Goal: Transaction & Acquisition: Complete application form

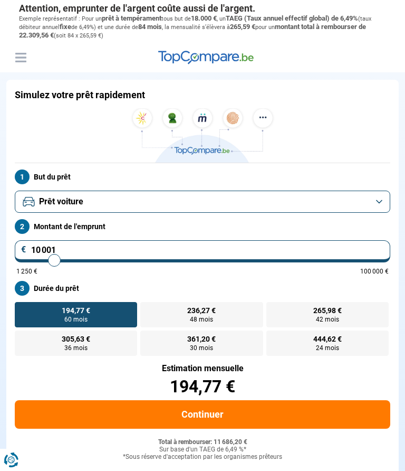
type input "10000"
radio input "true"
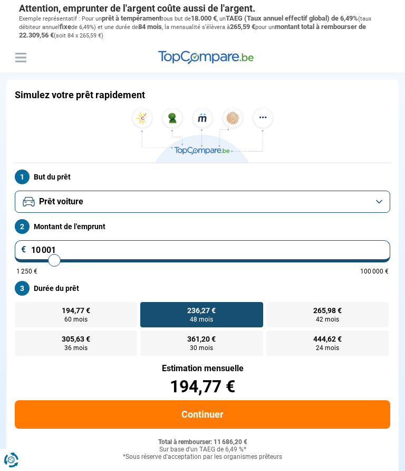
type input "82000"
click at [317, 259] on input "range" at bounding box center [202, 260] width 373 height 2
type input "82 000"
radio input "false"
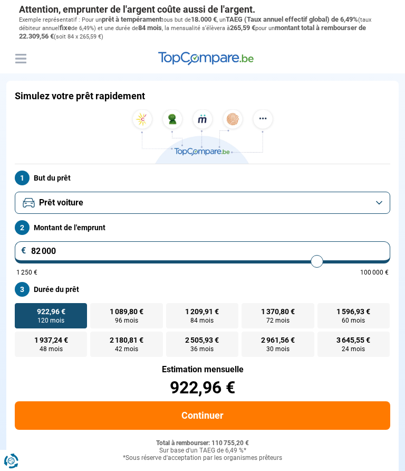
type input "80 500"
type input "80500"
type input "80 000"
type input "80000"
type input "79 750"
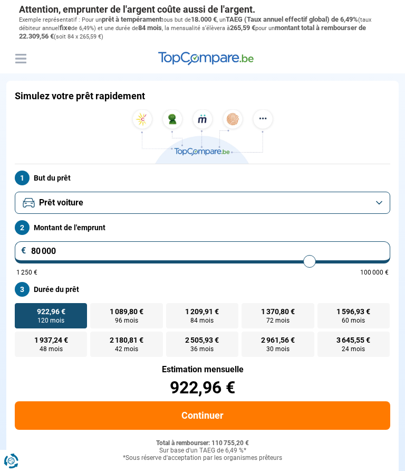
type input "79750"
type input "79 250"
type input "79250"
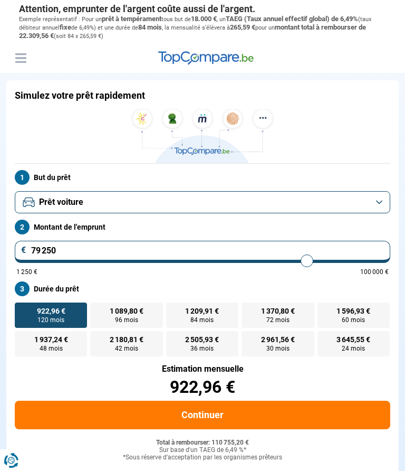
type input "78 250"
type input "78250"
type input "77 000"
type input "77000"
type input "75 750"
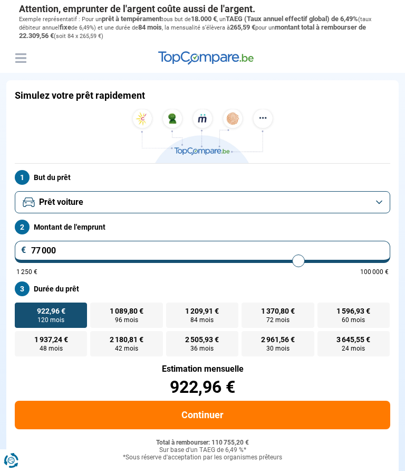
type input "75750"
type input "74 500"
type input "74500"
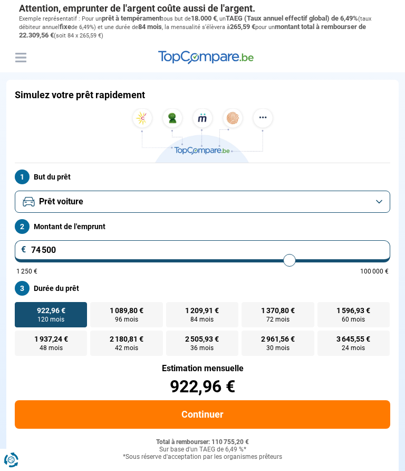
type input "73 250"
type input "73250"
type input "72 250"
type input "72250"
type input "70 750"
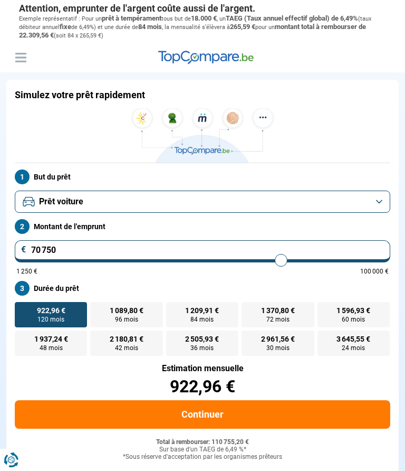
type input "70750"
type input "69 500"
type input "69500"
type input "68 000"
type input "68000"
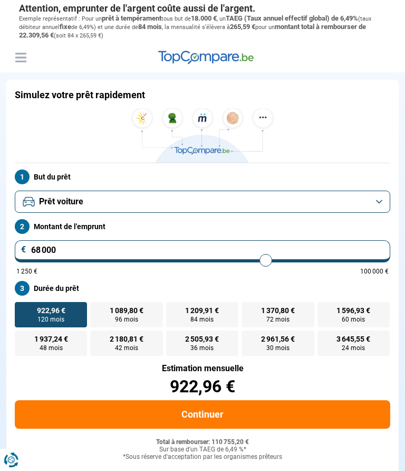
type input "67 000"
type input "67000"
type input "66 000"
type input "66000"
type input "65 000"
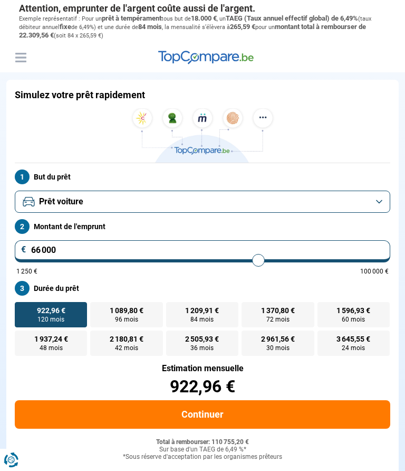
type input "65000"
type input "64 000"
type input "64000"
type input "63 000"
type input "63000"
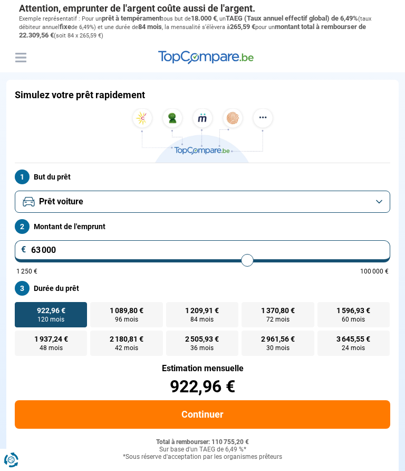
type input "62 250"
type input "62250"
type input "61 250"
type input "61250"
type input "60 500"
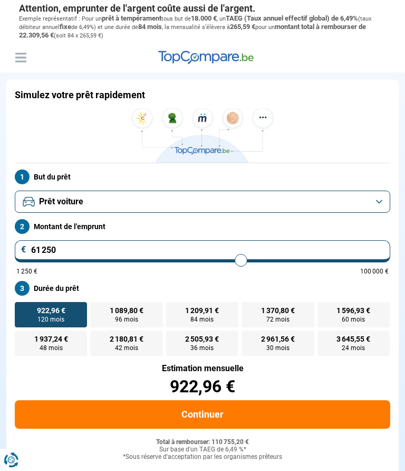
type input "60500"
type input "59 500"
type input "59500"
type input "58 500"
type input "58500"
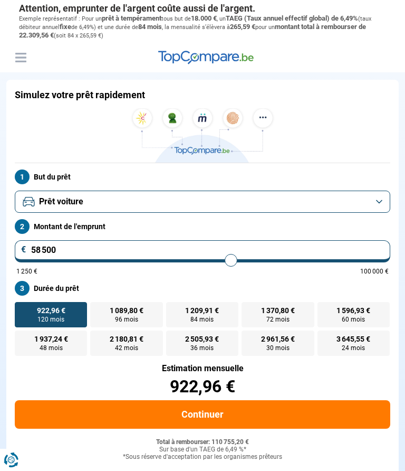
type input "57 250"
type input "57250"
type input "55 750"
type input "55750"
type input "54 000"
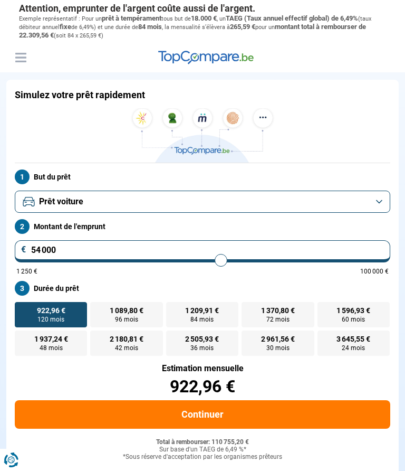
type input "54000"
type input "52 250"
type input "52250"
type input "50 000"
type input "50000"
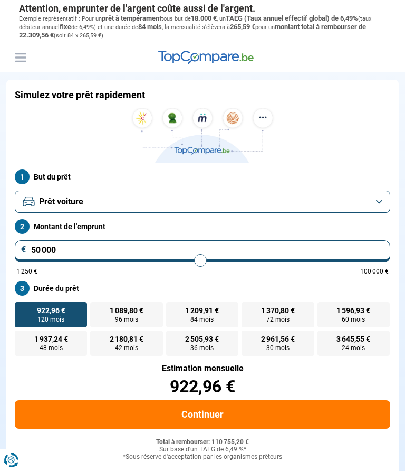
type input "47 750"
type input "47750"
type input "45 500"
type input "45500"
type input "43 000"
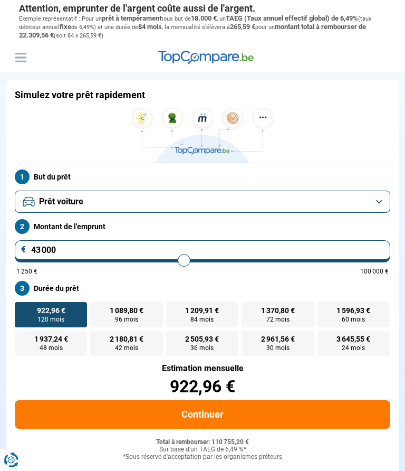
type input "43000"
type input "40 750"
type input "40750"
type input "38 750"
type input "38750"
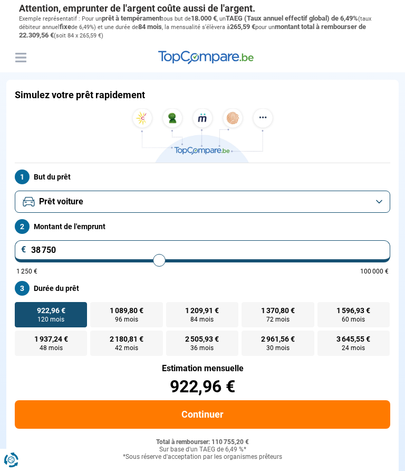
type input "36 500"
type input "36500"
type input "34 500"
type input "34500"
type input "32 500"
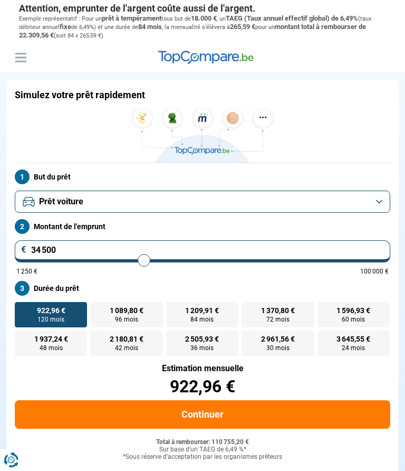
type input "32500"
type input "30 750"
type input "30750"
type input "29 250"
type input "29250"
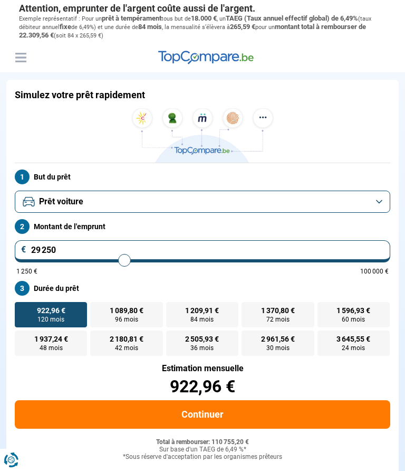
type input "27 750"
type input "27750"
type input "26 500"
type input "26500"
type input "25 250"
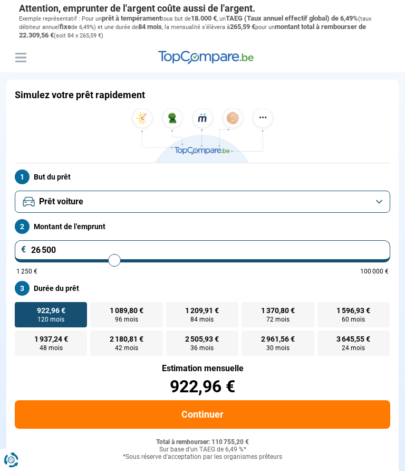
type input "25250"
type input "24 500"
type input "24500"
type input "23 750"
type input "23750"
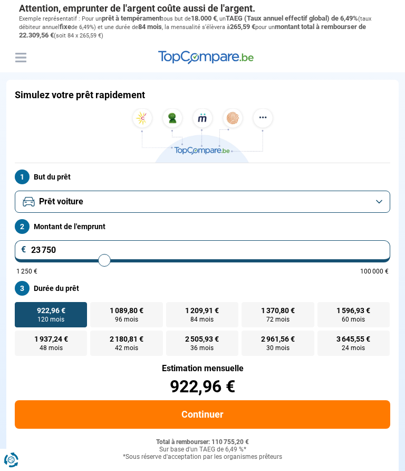
type input "23 250"
type input "23250"
type input "22 750"
type input "22750"
type input "22 250"
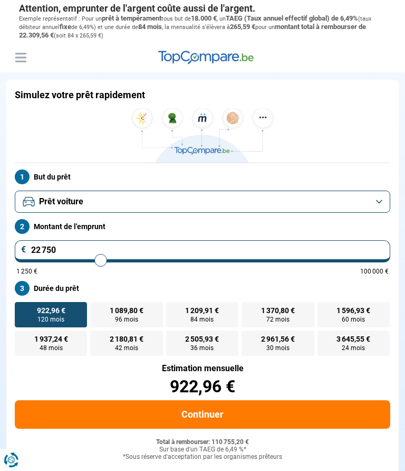
type input "22250"
type input "22 000"
type input "22000"
type input "21 750"
type input "21750"
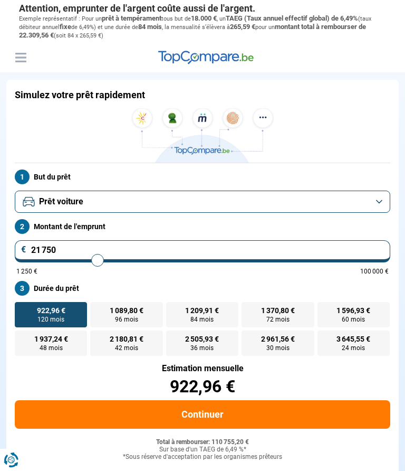
type input "21 500"
type input "21500"
type input "21 250"
type input "21250"
type input "20 750"
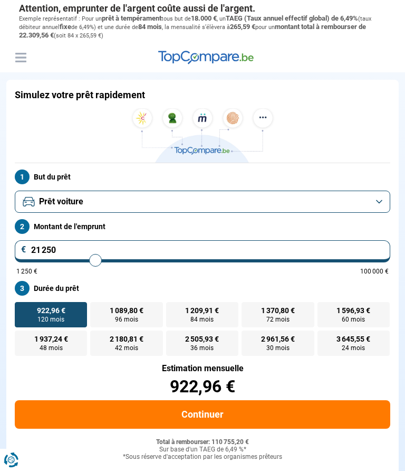
type input "20750"
type input "20 500"
type input "20500"
type input "19 750"
type input "19750"
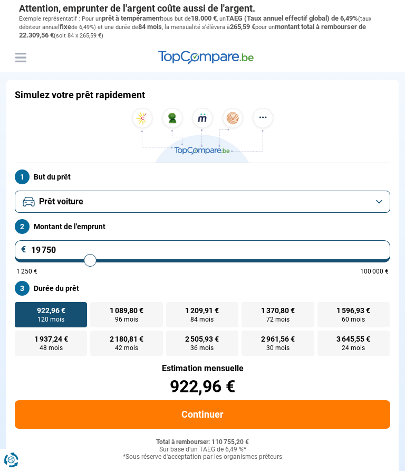
type input "19 000"
type input "19000"
type input "18 000"
type input "18000"
type input "17 500"
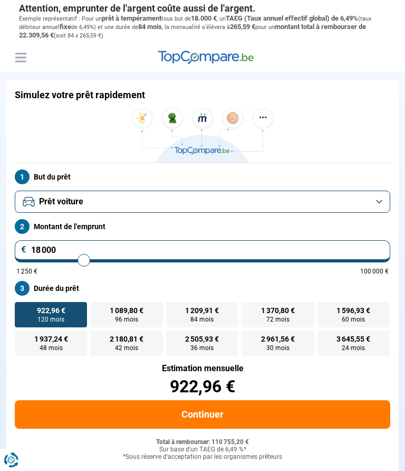
type input "17500"
type input "16 000"
type input "16000"
type input "15 750"
type input "15750"
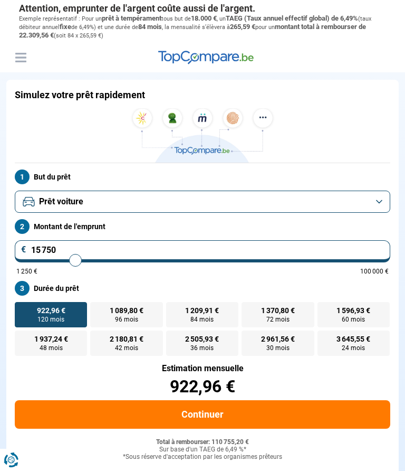
type input "15 250"
type input "15250"
type input "15 000"
type input "15000"
type input "14 750"
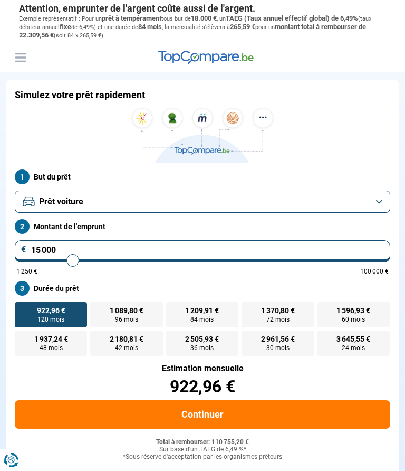
type input "14750"
type input "14 500"
type input "14500"
type input "14 250"
type input "14250"
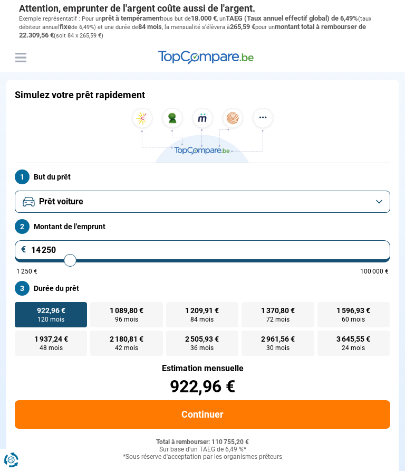
type input "14 000"
type input "14000"
type input "14 250"
type input "14250"
type input "14 500"
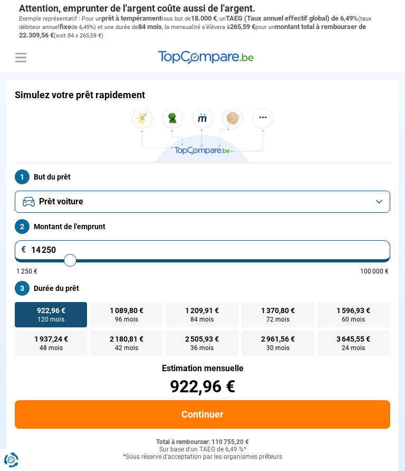
type input "14500"
type input "14 750"
type input "14750"
type input "15 000"
type input "15000"
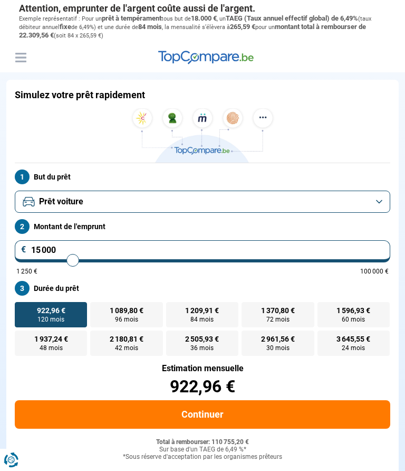
type input "15 250"
type input "15250"
type input "15 750"
type input "15750"
type input "16 000"
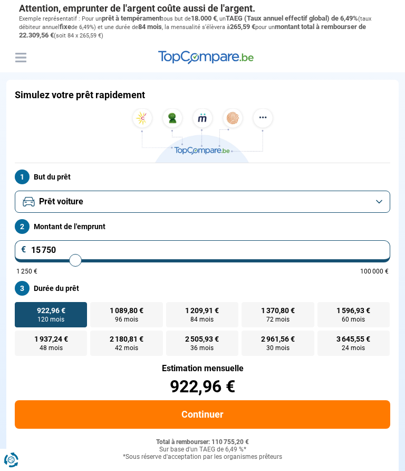
type input "16000"
type input "16 250"
type input "16250"
type input "16 000"
type input "16000"
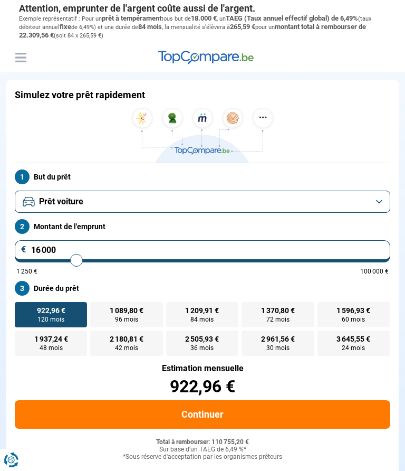
type input "15 750"
type input "15750"
type input "15 500"
type input "15500"
type input "15 250"
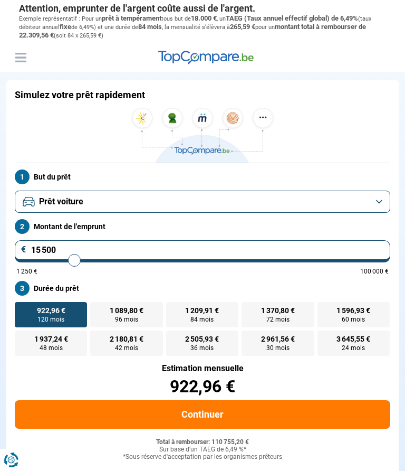
type input "15250"
type input "15 500"
type input "15500"
type input "15 750"
type input "15750"
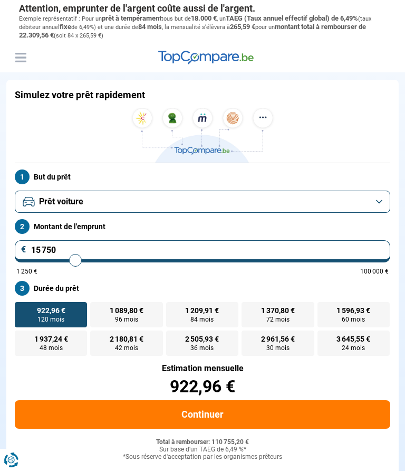
type input "16 000"
type input "16000"
radio input "true"
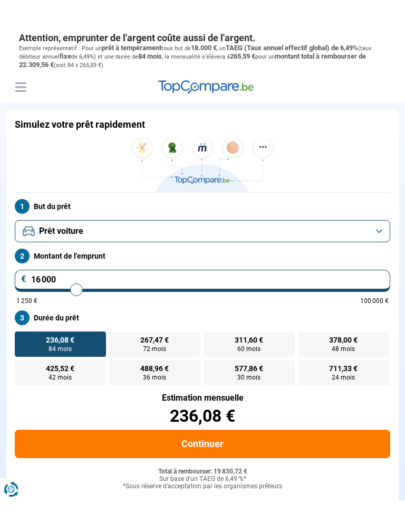
scroll to position [7, 0]
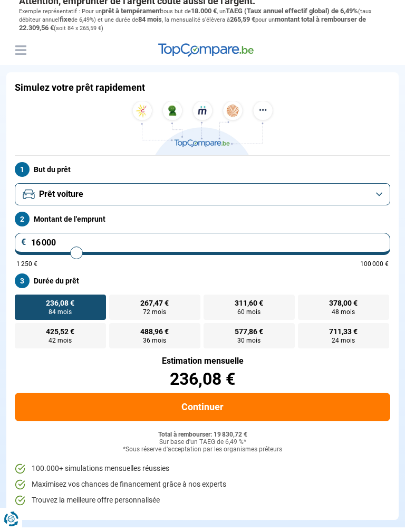
click at [259, 332] on span "577,86 €" at bounding box center [249, 331] width 28 height 7
click at [211, 330] on input "577,86 € 30 mois" at bounding box center [207, 326] width 7 height 7
radio input "true"
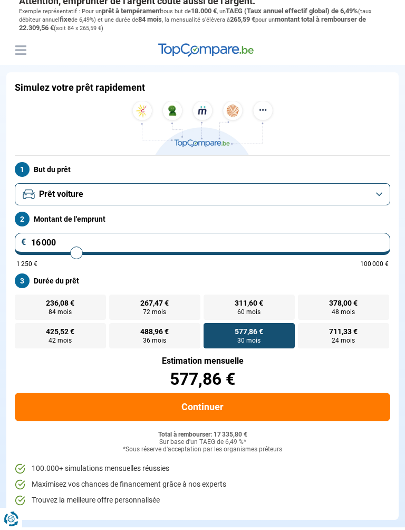
click at [160, 334] on span "488,96 €" at bounding box center [154, 331] width 28 height 7
click at [116, 330] on input "488,96 € 36 mois" at bounding box center [112, 326] width 7 height 7
radio input "true"
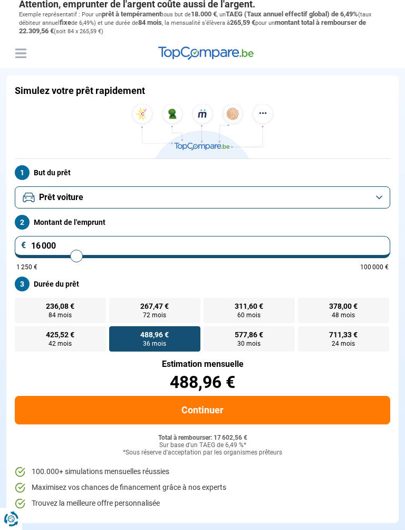
click at [278, 405] on button "Continuer" at bounding box center [203, 410] width 376 height 28
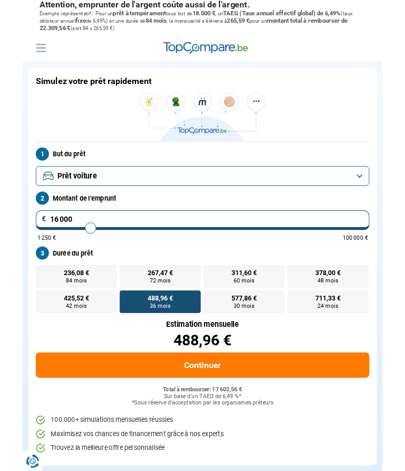
scroll to position [33, 0]
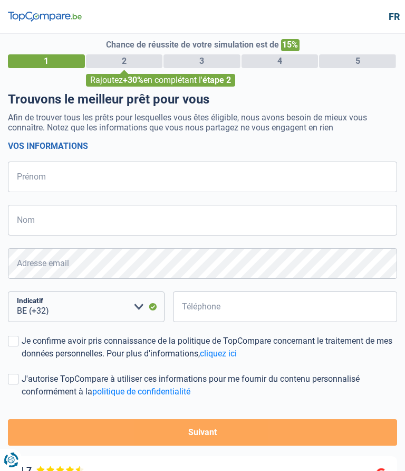
select select "32"
